Goal: Information Seeking & Learning: Learn about a topic

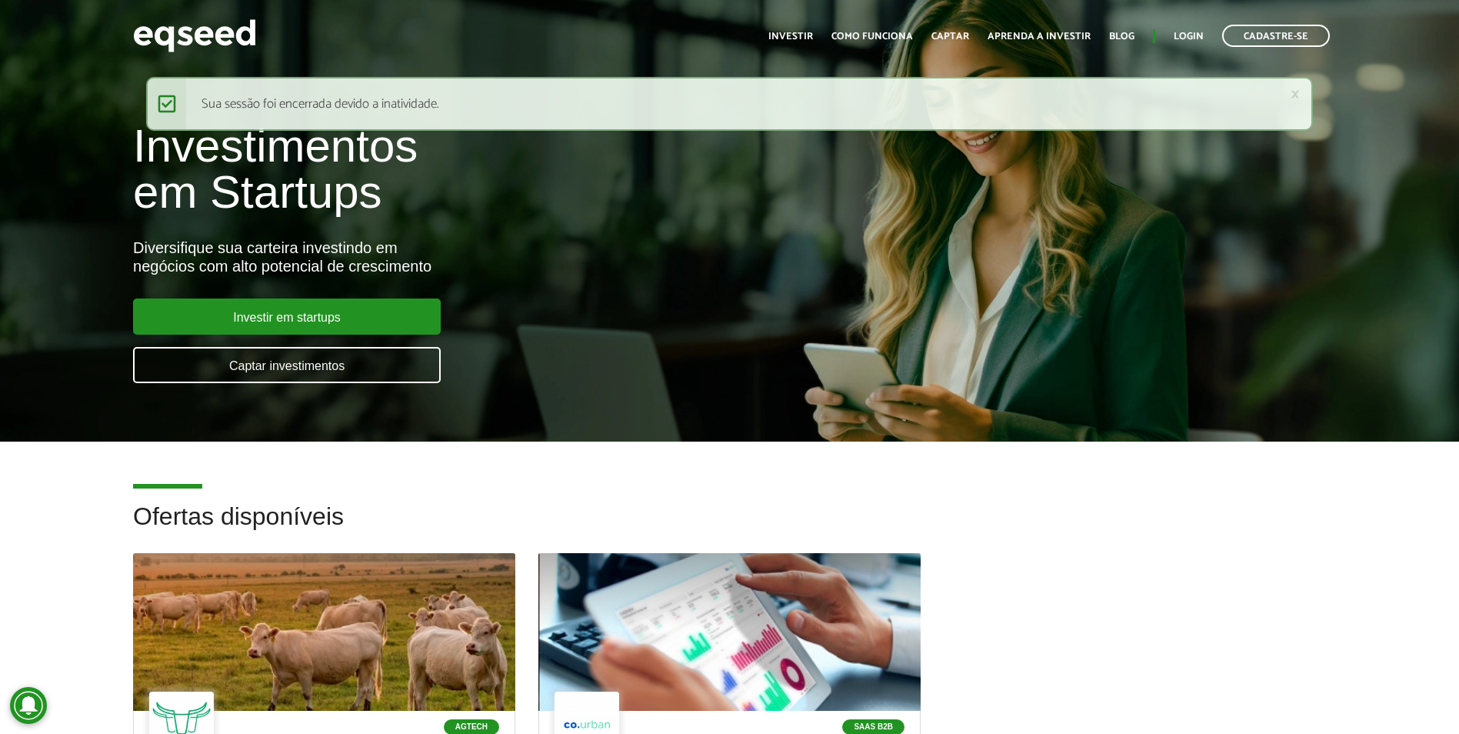
click at [1171, 38] on ul "Início Investir Como funciona Captar Aprenda a investir Blog Login Cadastre-se" at bounding box center [1048, 36] width 577 height 22
click at [1178, 37] on link "Login" at bounding box center [1188, 37] width 30 height 10
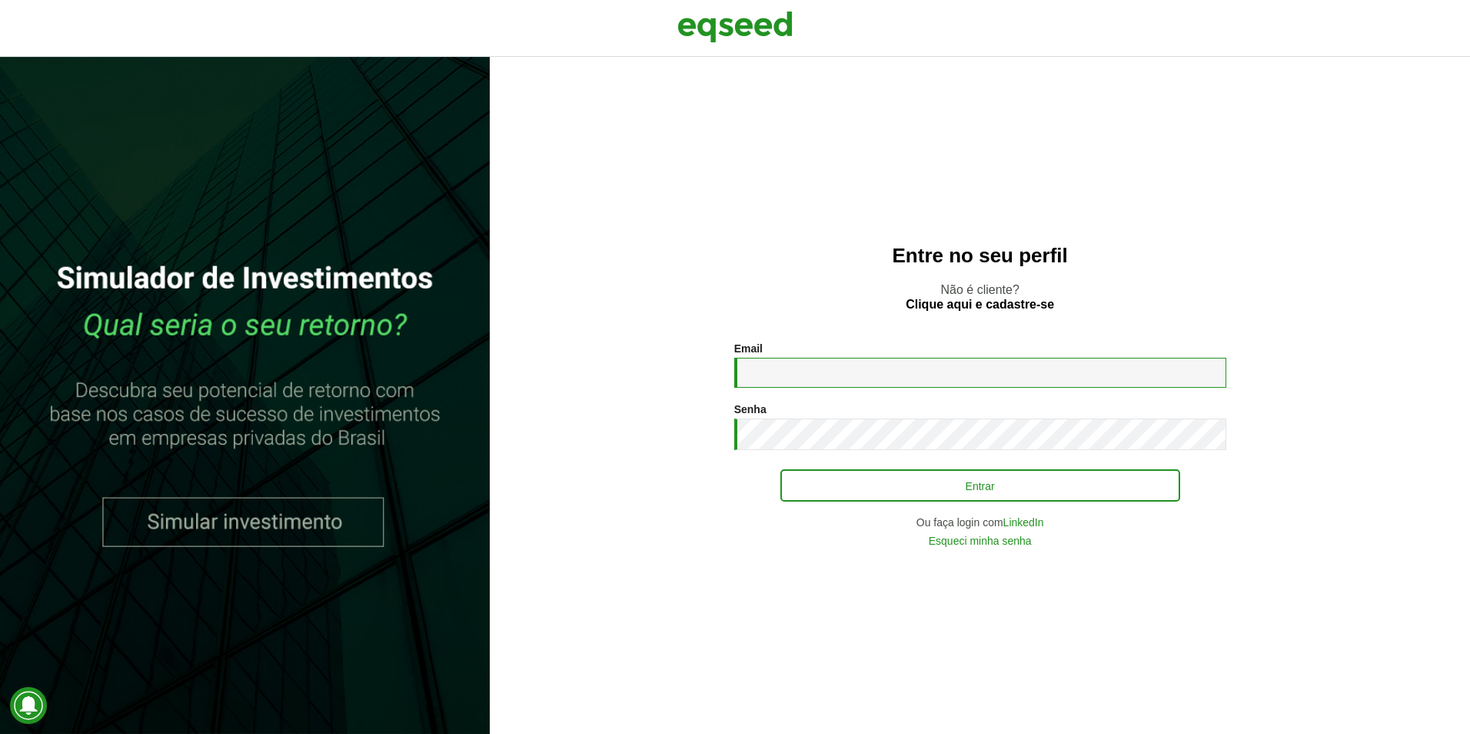
type input "**********"
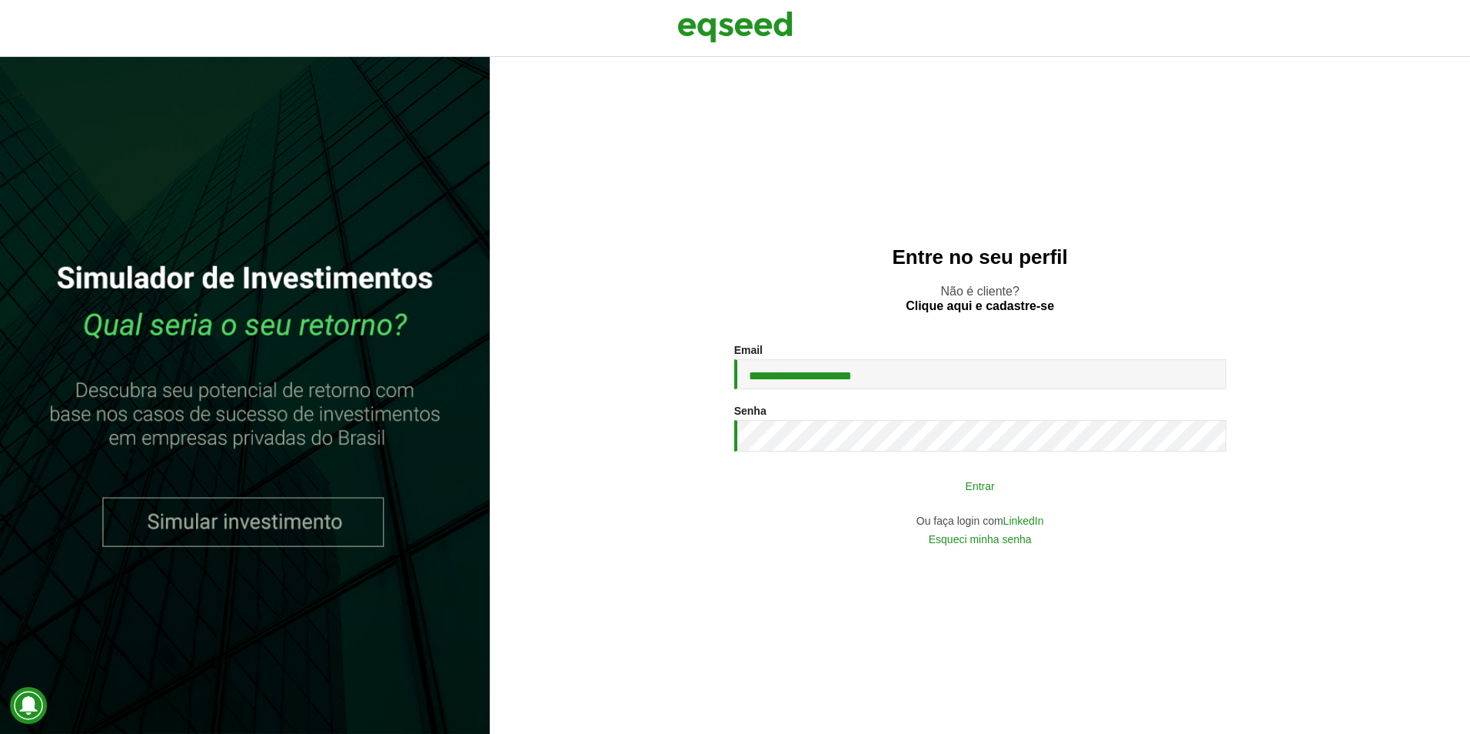
click at [1100, 477] on button "Entrar" at bounding box center [980, 485] width 400 height 29
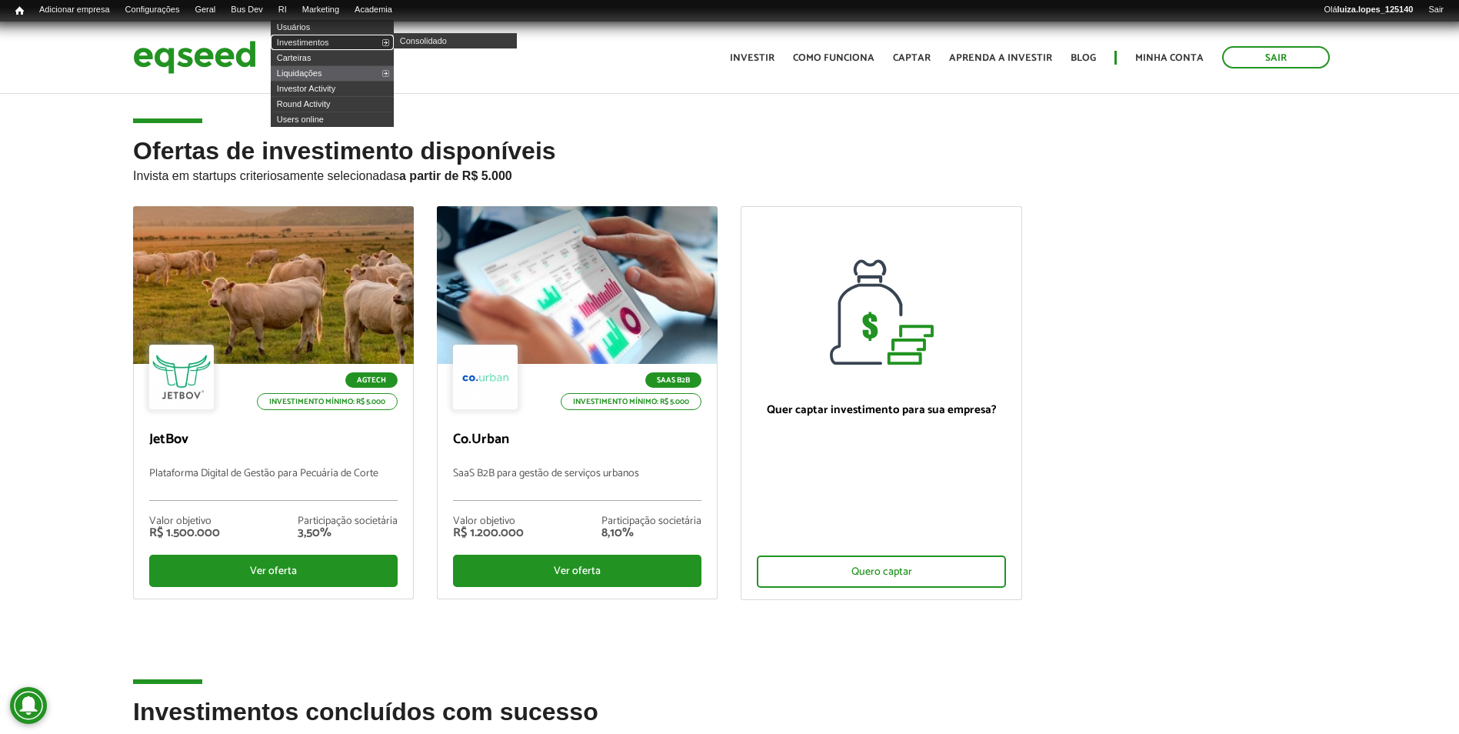
click at [327, 43] on link "Investimentos" at bounding box center [332, 42] width 123 height 15
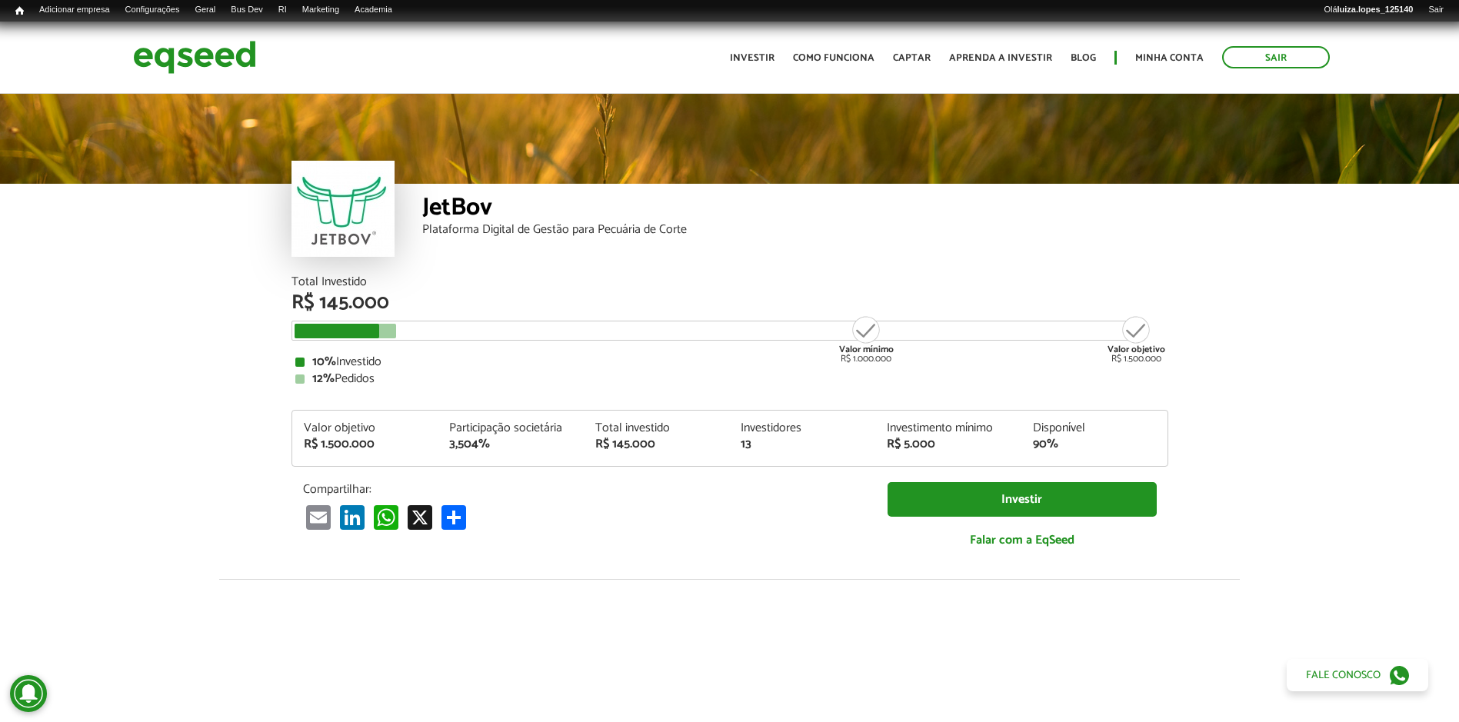
drag, startPoint x: 386, startPoint y: 331, endPoint x: 404, endPoint y: 331, distance: 17.7
click at [404, 331] on div "Valor mínimo R$ 1.000.000 Valor objetivo R$ 1.500.000" at bounding box center [718, 331] width 854 height 20
click at [701, 338] on div "Valor mínimo R$ 1.000.000 Valor objetivo R$ 1.500.000" at bounding box center [718, 331] width 854 height 20
click at [736, 304] on div "R$ 145.000" at bounding box center [729, 303] width 877 height 20
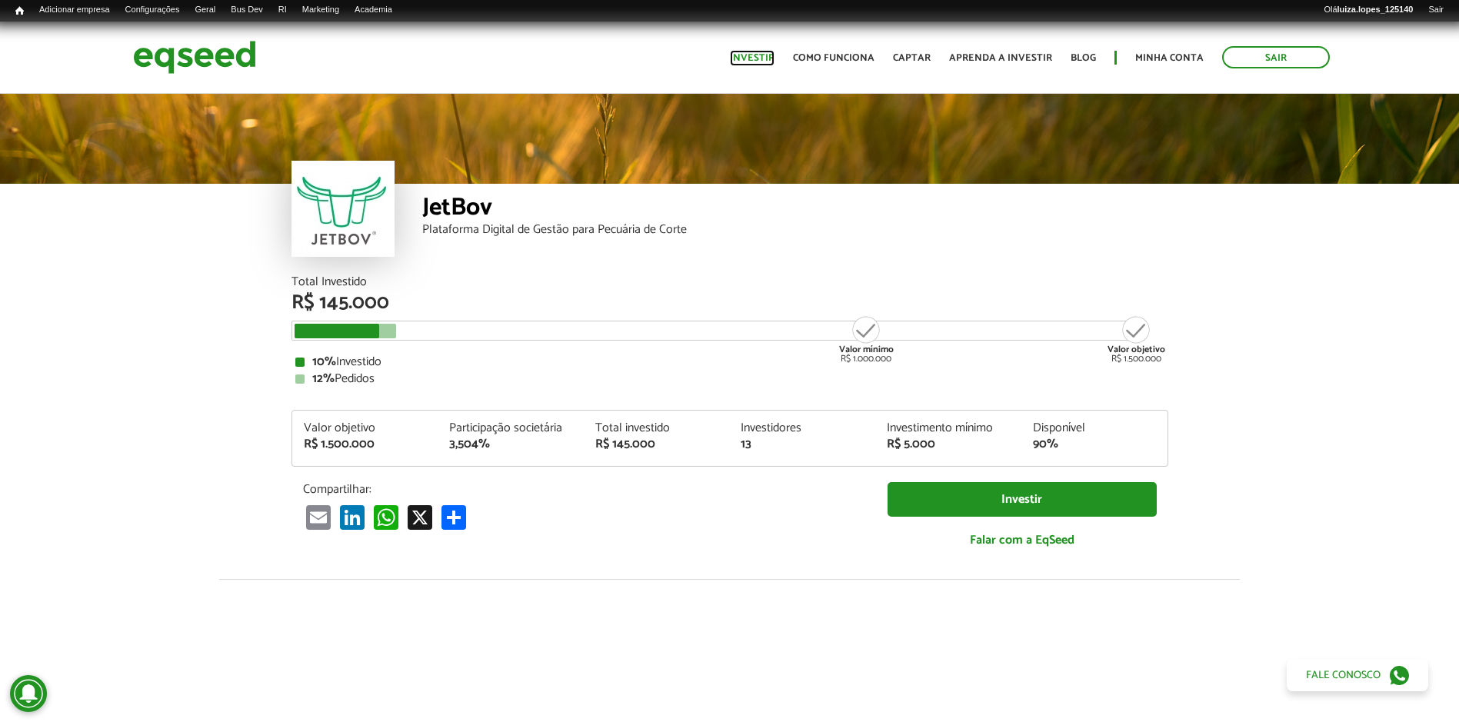
click at [732, 63] on link "Investir" at bounding box center [752, 58] width 45 height 10
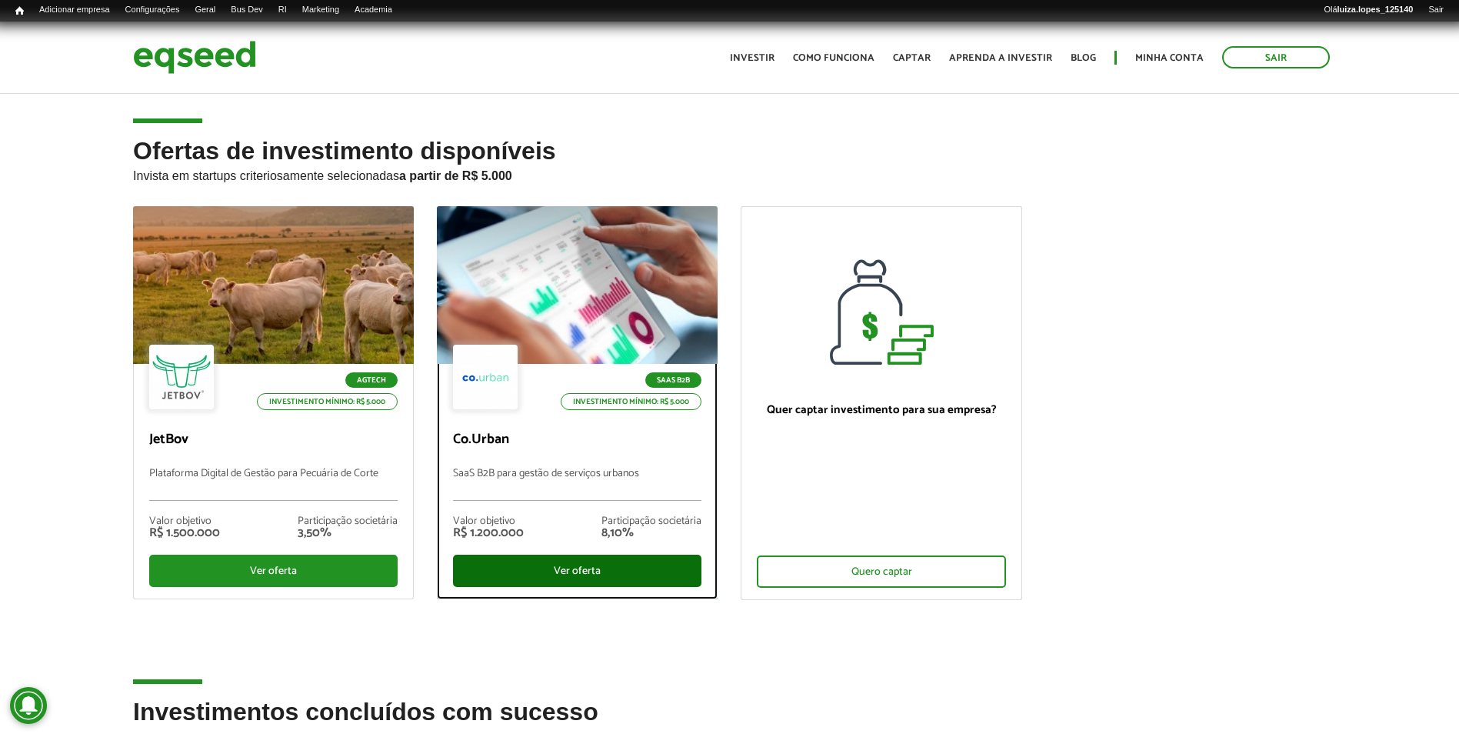
click at [656, 579] on div "Ver oferta" at bounding box center [577, 570] width 248 height 32
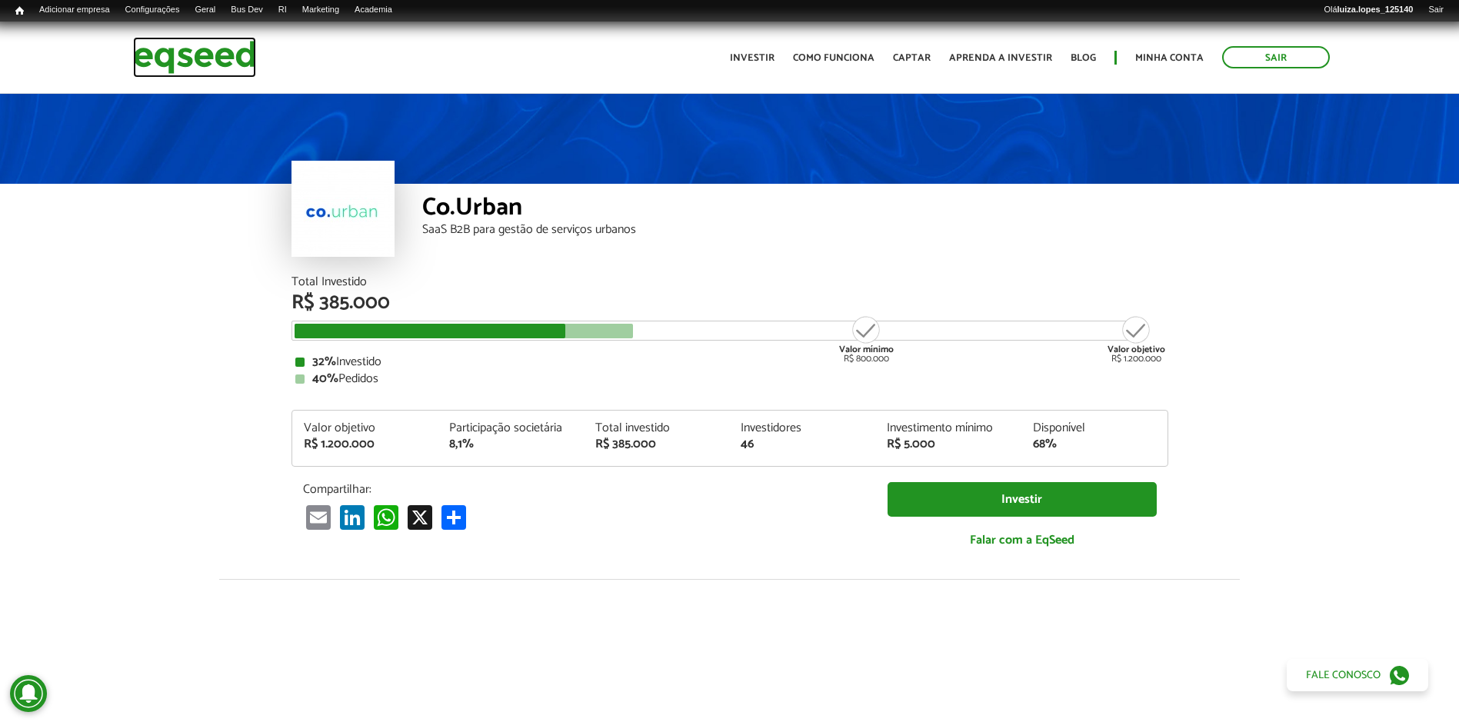
click at [232, 51] on img at bounding box center [194, 57] width 123 height 41
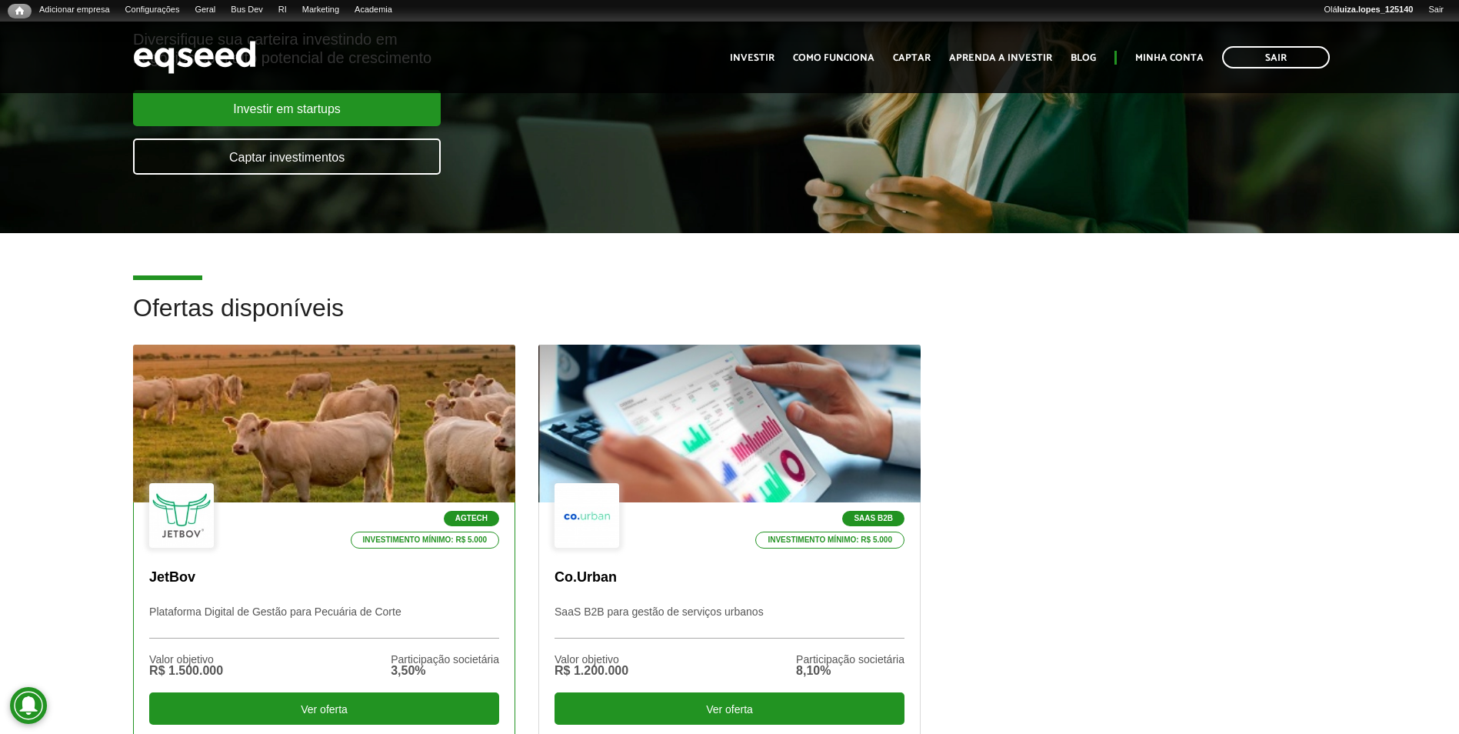
scroll to position [384, 0]
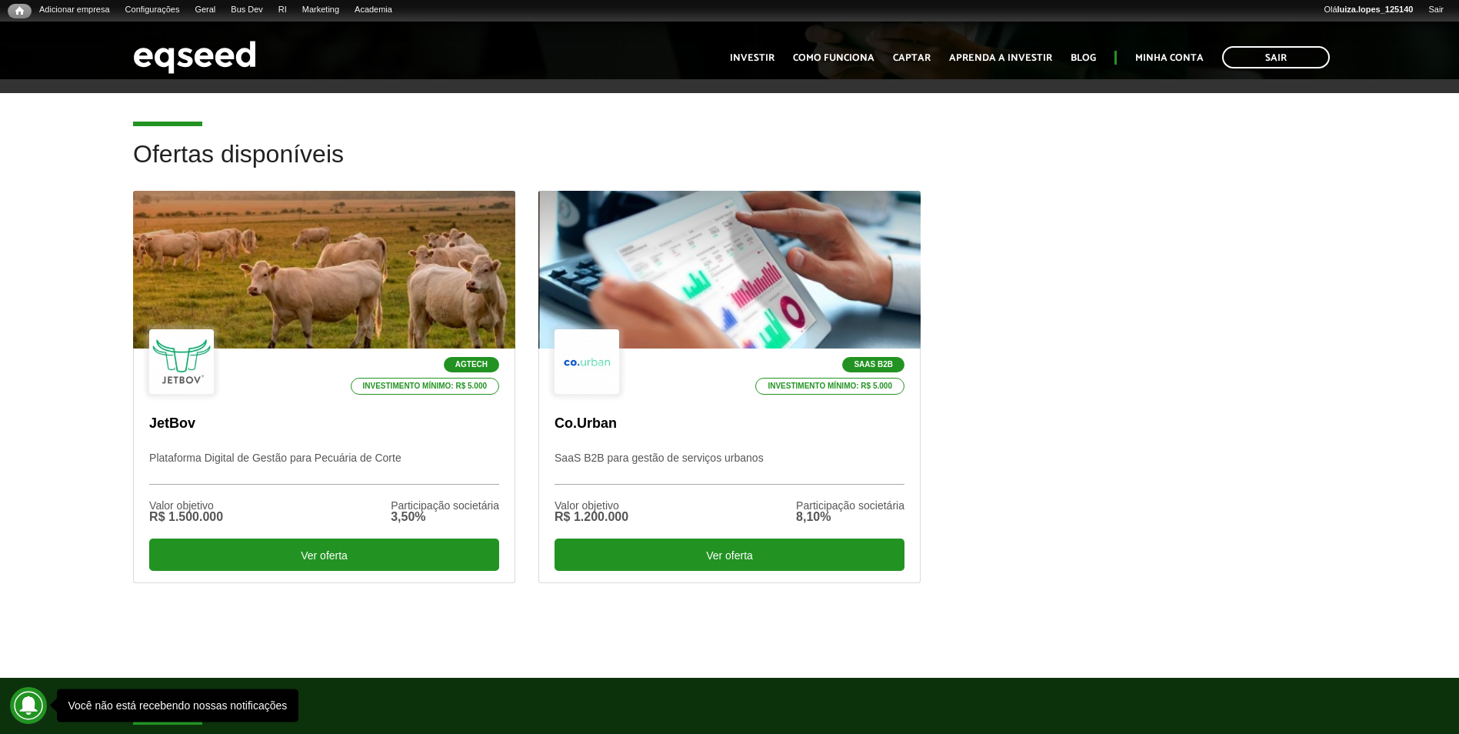
click at [959, 583] on div "Agtech Investimento mínimo: R$ 5.000 JetBov Plataforma Digital de Gestão para P…" at bounding box center [729, 411] width 1216 height 441
click at [1103, 571] on div "Agtech Investimento mínimo: R$ 5.000 JetBov Plataforma Digital de Gestão para P…" at bounding box center [729, 411] width 1216 height 441
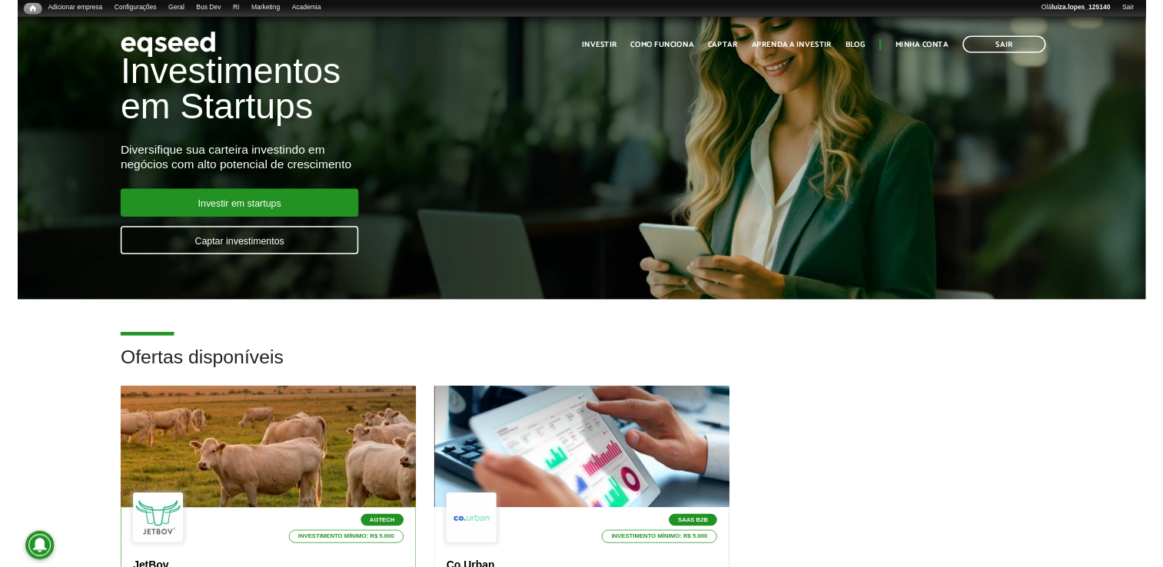
scroll to position [0, 0]
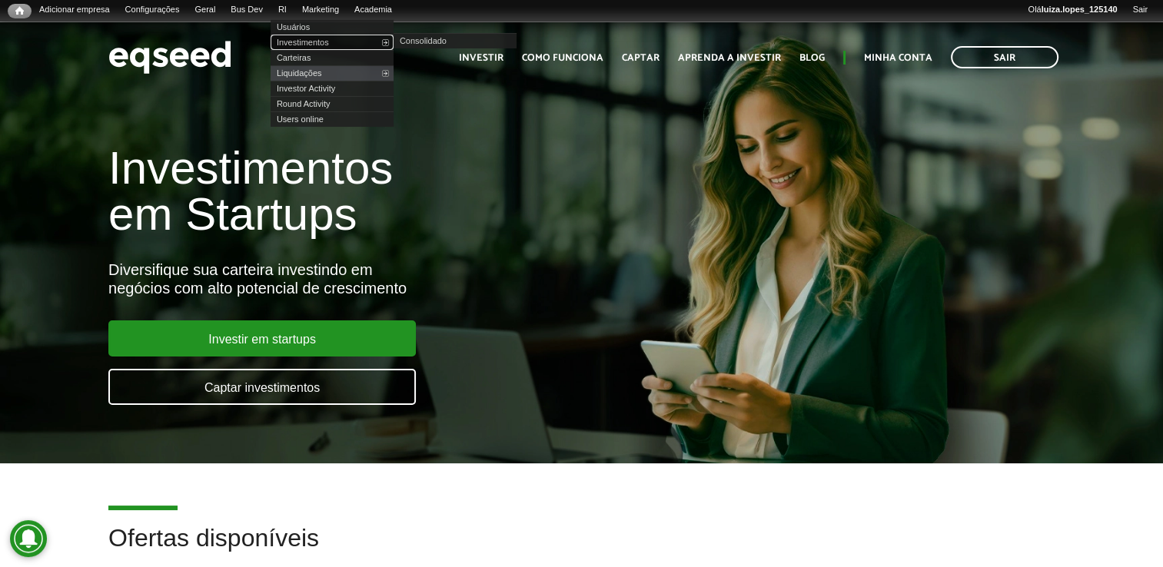
click at [323, 39] on link "Investimentos" at bounding box center [332, 42] width 123 height 15
